Goal: Task Accomplishment & Management: Use online tool/utility

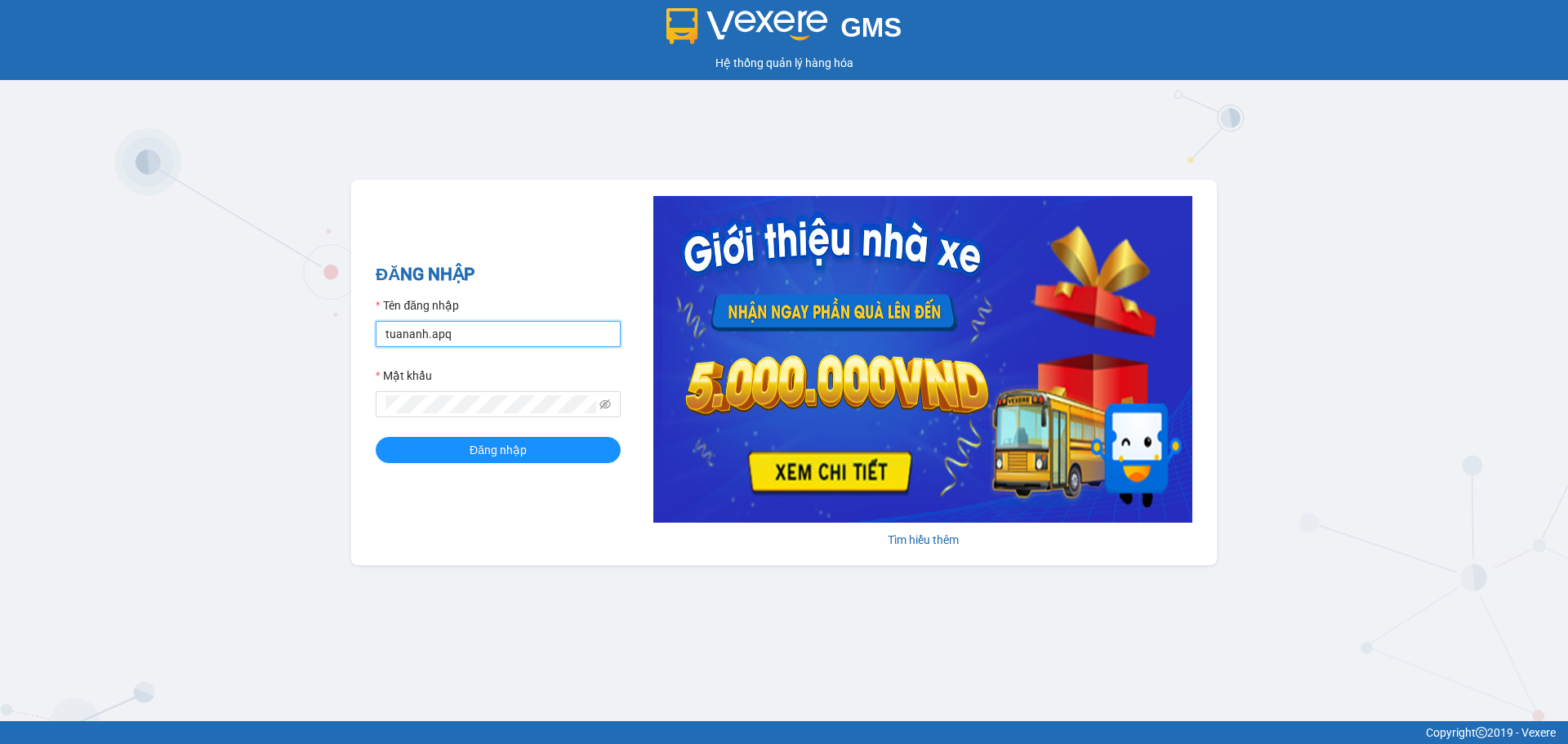
click at [503, 344] on input "tuananh.apq" at bounding box center [498, 334] width 245 height 26
type input "t"
type input "tantien.apq"
click at [376, 437] on button "Đăng nhập" at bounding box center [498, 450] width 245 height 26
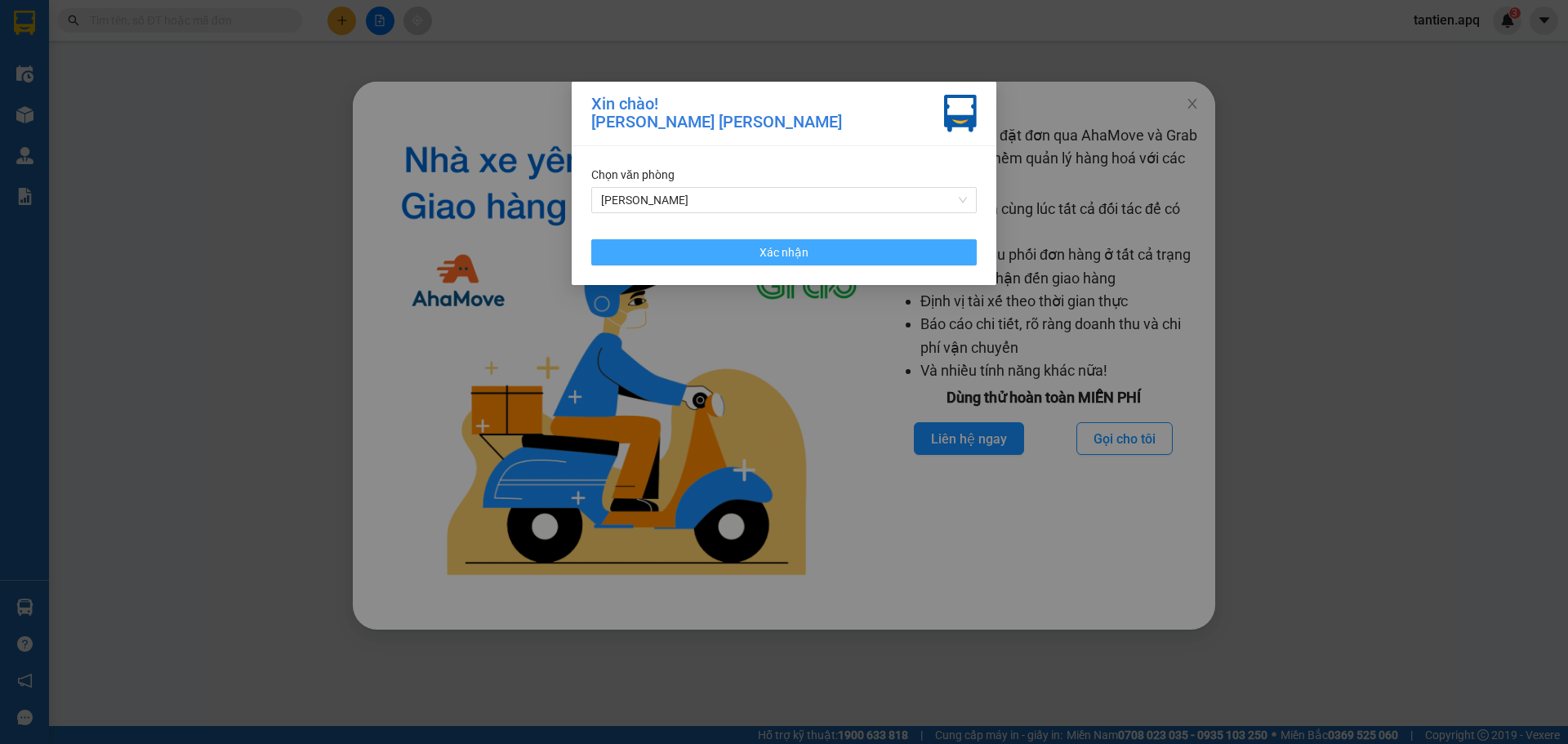
click at [807, 251] on span "Xác nhận" at bounding box center [784, 252] width 49 height 18
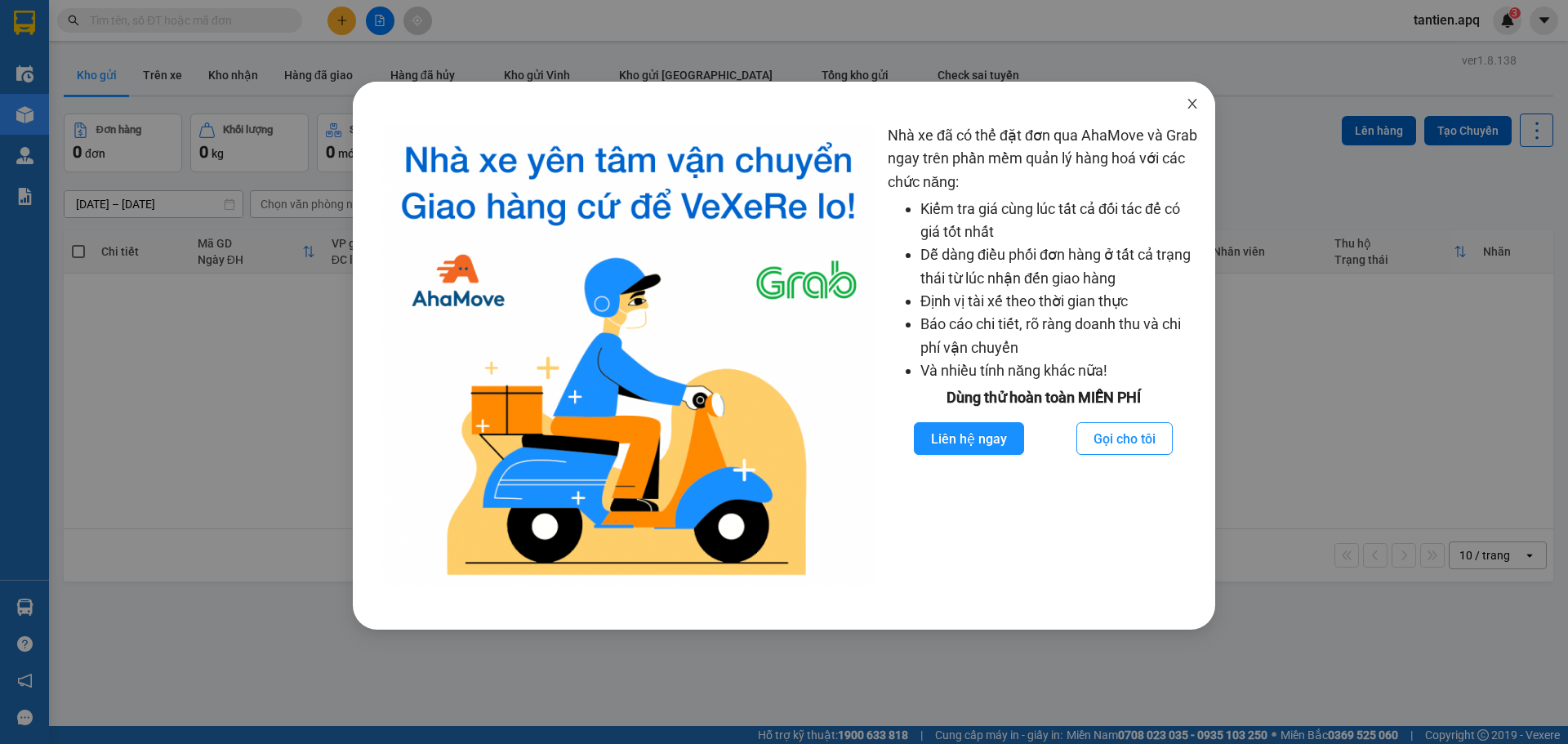
click at [1188, 111] on span "Close" at bounding box center [1192, 104] width 45 height 45
